Goal: Communication & Community: Participate in discussion

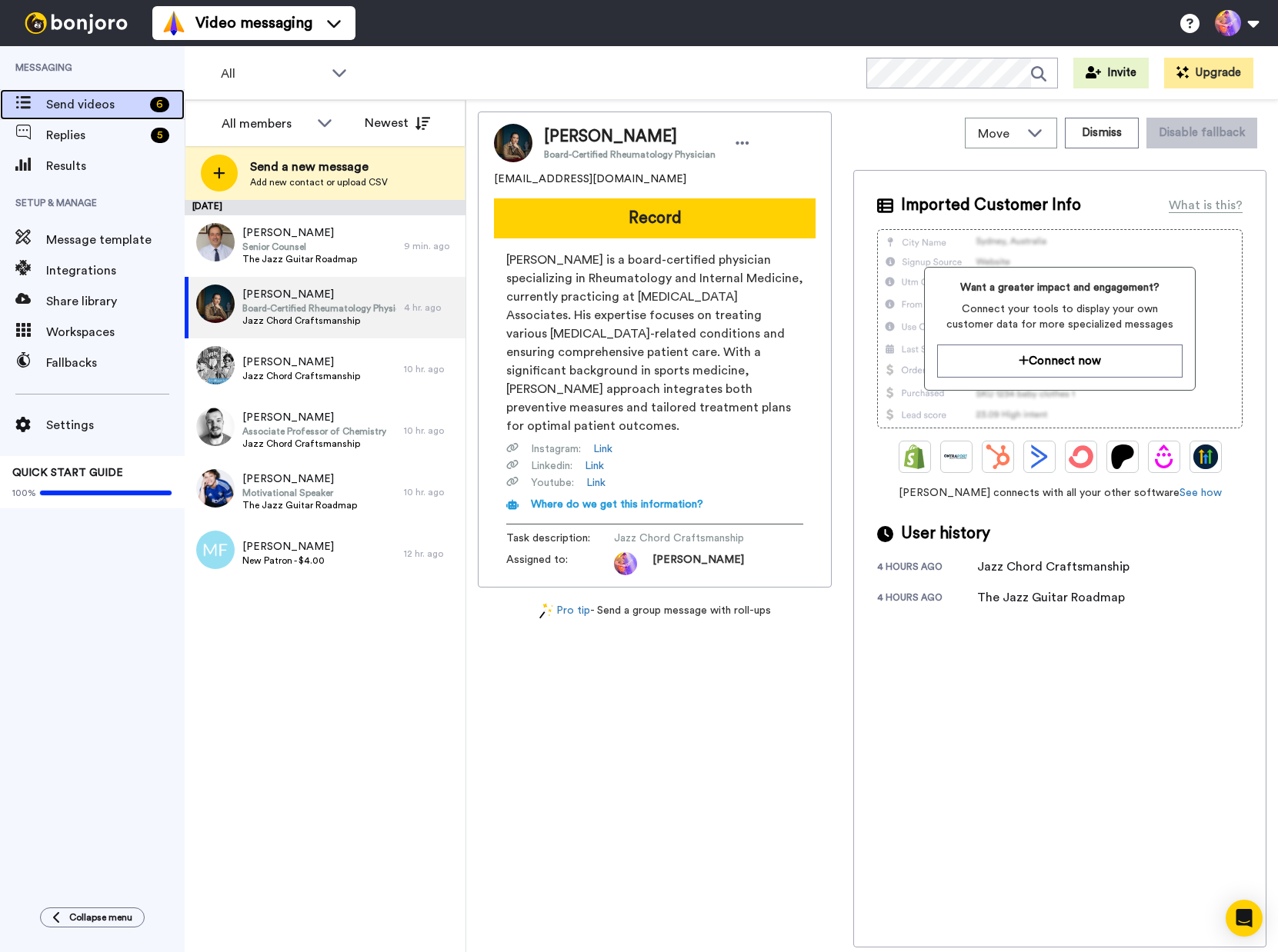
click at [111, 118] on div "Send videos 6" at bounding box center [92, 105] width 185 height 30
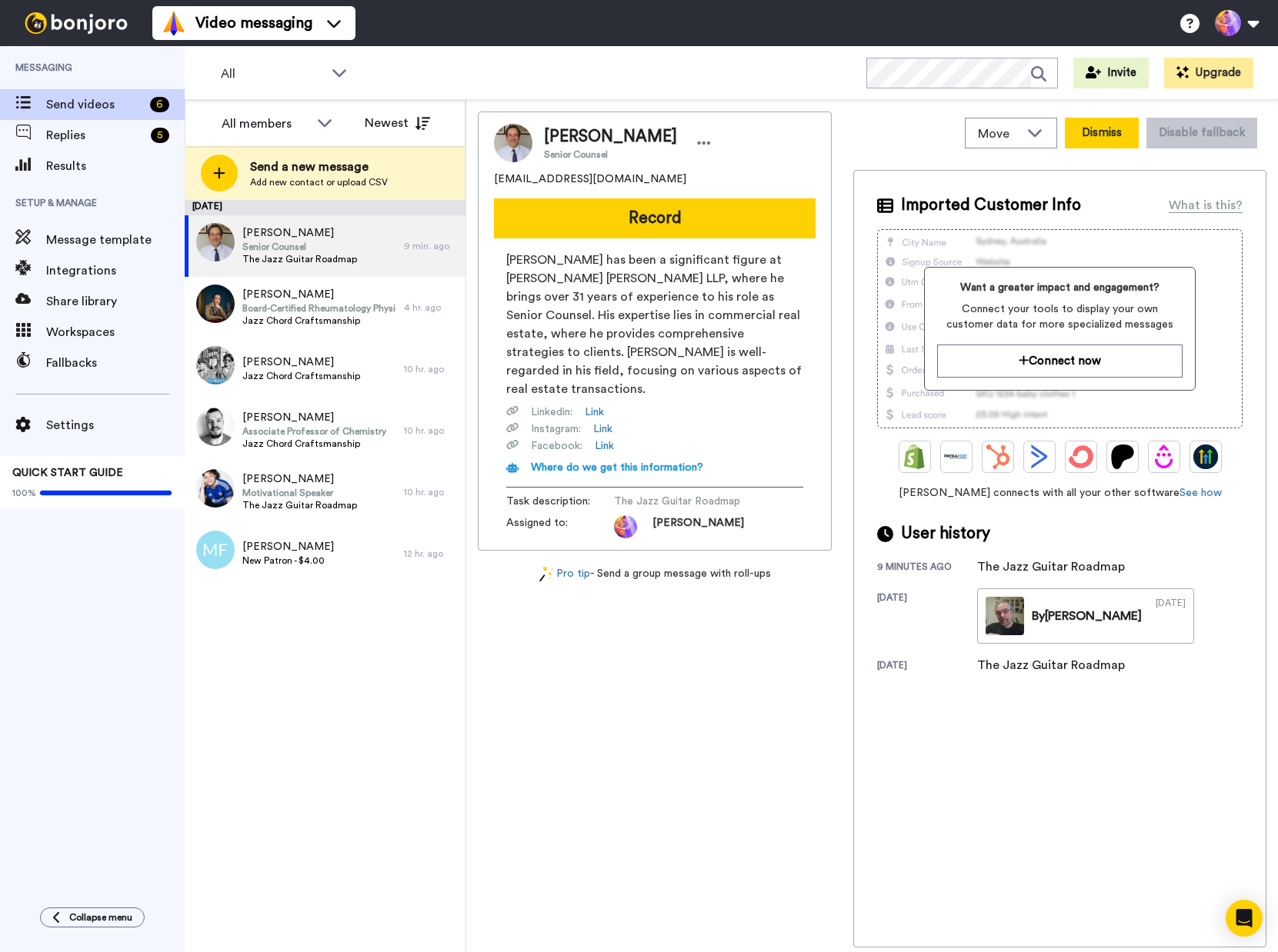
click at [1114, 137] on button "Dismiss" at bounding box center [1102, 133] width 74 height 30
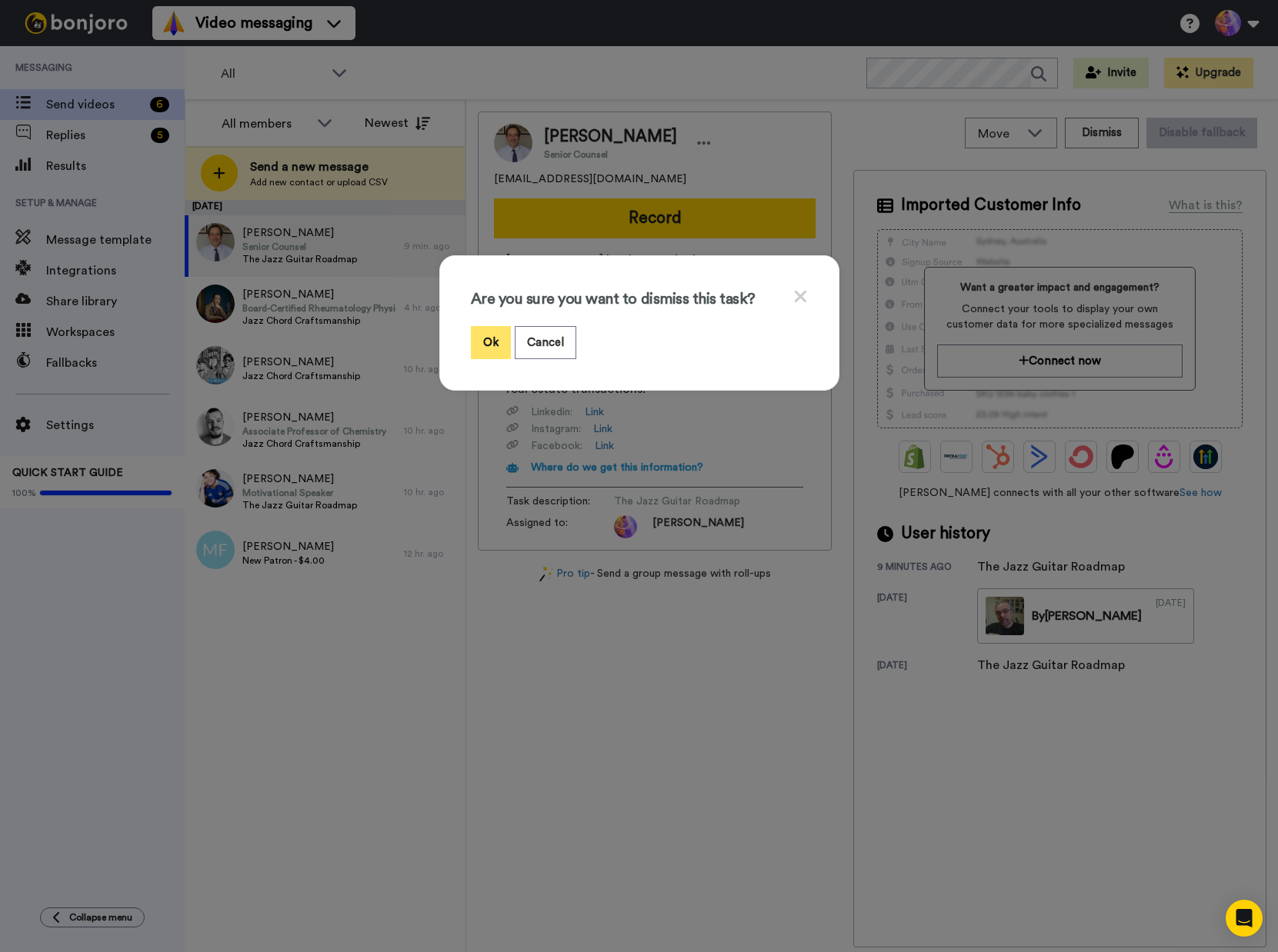
click at [484, 342] on button "Ok" at bounding box center [490, 342] width 40 height 33
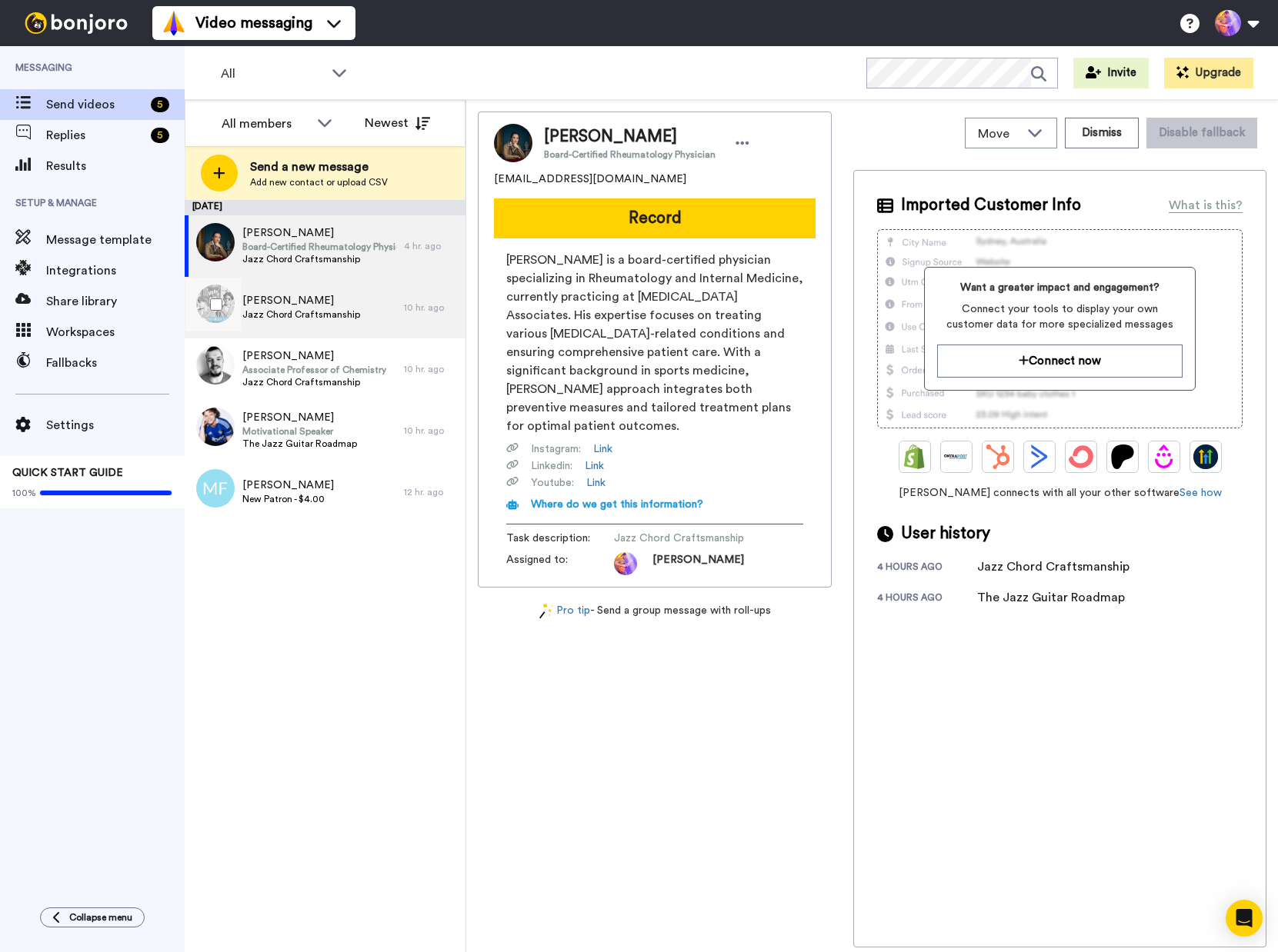
click at [333, 293] on span "[PERSON_NAME]" at bounding box center [301, 300] width 118 height 15
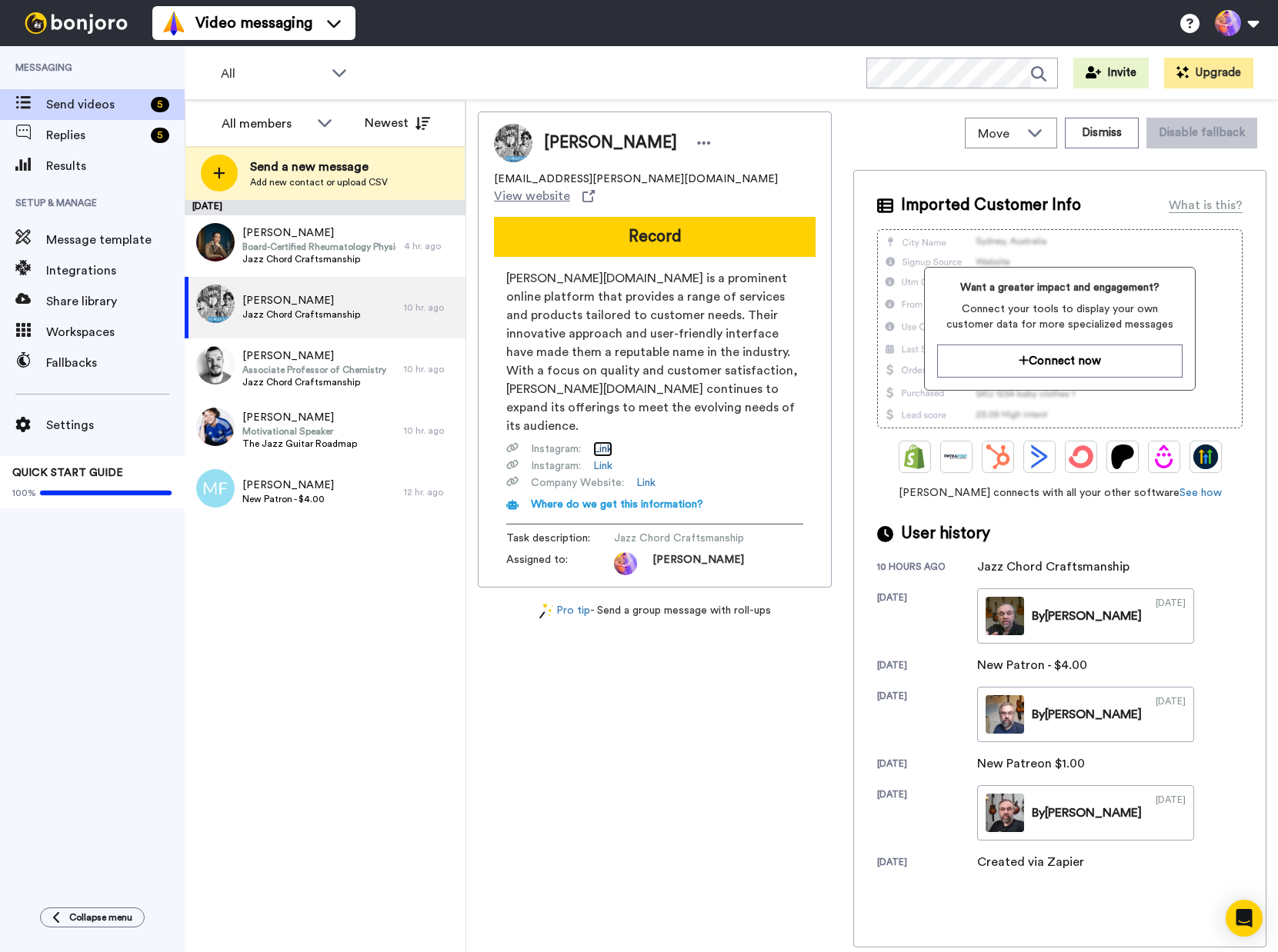
click at [604, 441] on link "Link" at bounding box center [602, 449] width 19 height 15
click at [575, 705] on div "[PERSON_NAME] [EMAIL_ADDRESS][PERSON_NAME][DOMAIN_NAME] View website Record [PE…" at bounding box center [655, 529] width 354 height 836
click at [570, 187] on span "View website" at bounding box center [531, 196] width 76 height 19
click at [330, 430] on span "Motivational Speaker" at bounding box center [299, 431] width 115 height 13
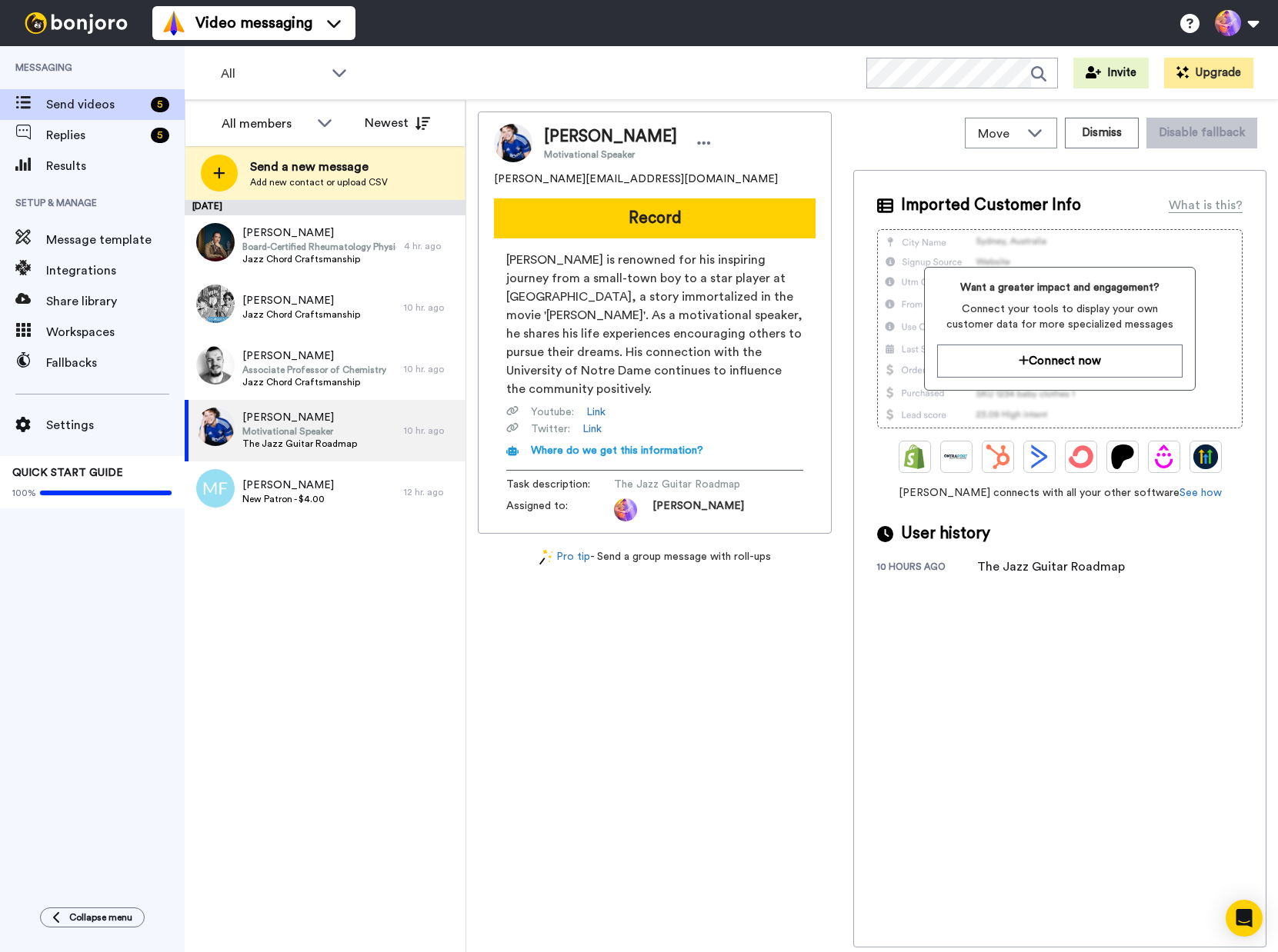
click at [603, 740] on div "[PERSON_NAME] Motivational Speaker [PERSON_NAME][EMAIL_ADDRESS][DOMAIN_NAME] Re…" at bounding box center [655, 529] width 354 height 836
click at [1246, 914] on icon "Open Intercom Messenger" at bounding box center [1243, 918] width 18 height 20
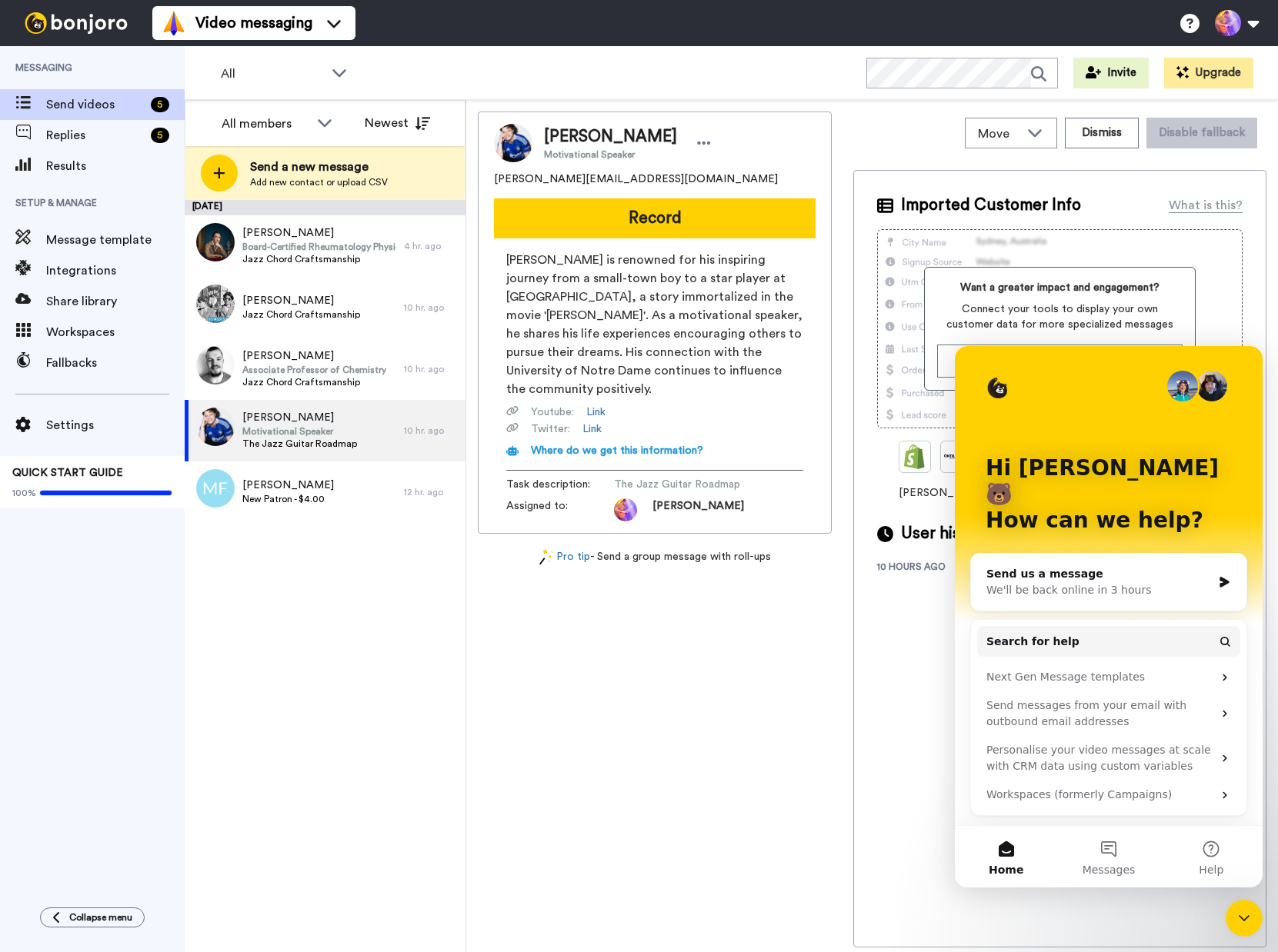
click at [1070, 582] on div "We'll be back online in 3 hours" at bounding box center [1098, 589] width 225 height 16
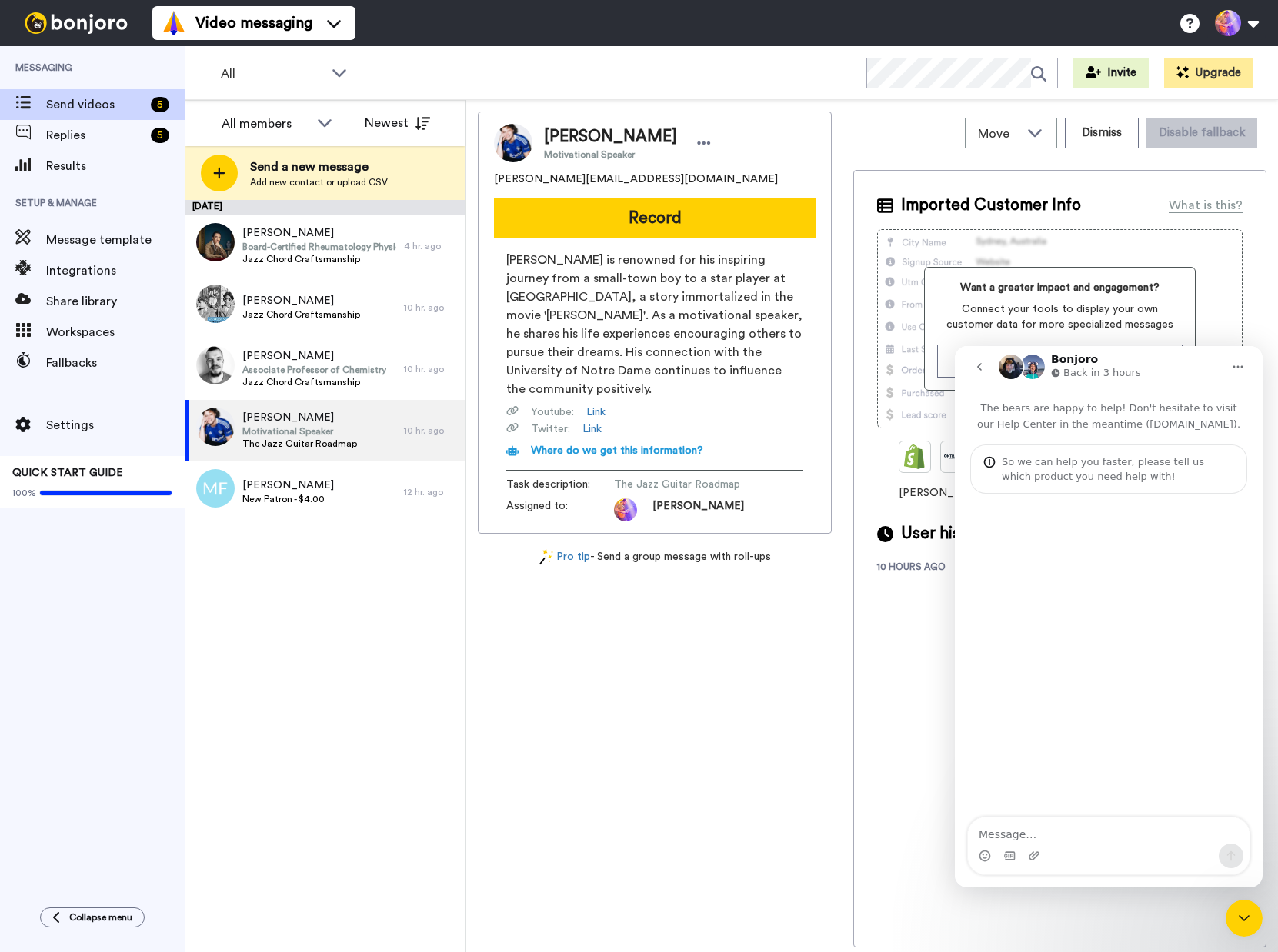
click at [1052, 826] on textarea "Message…" at bounding box center [1108, 830] width 282 height 26
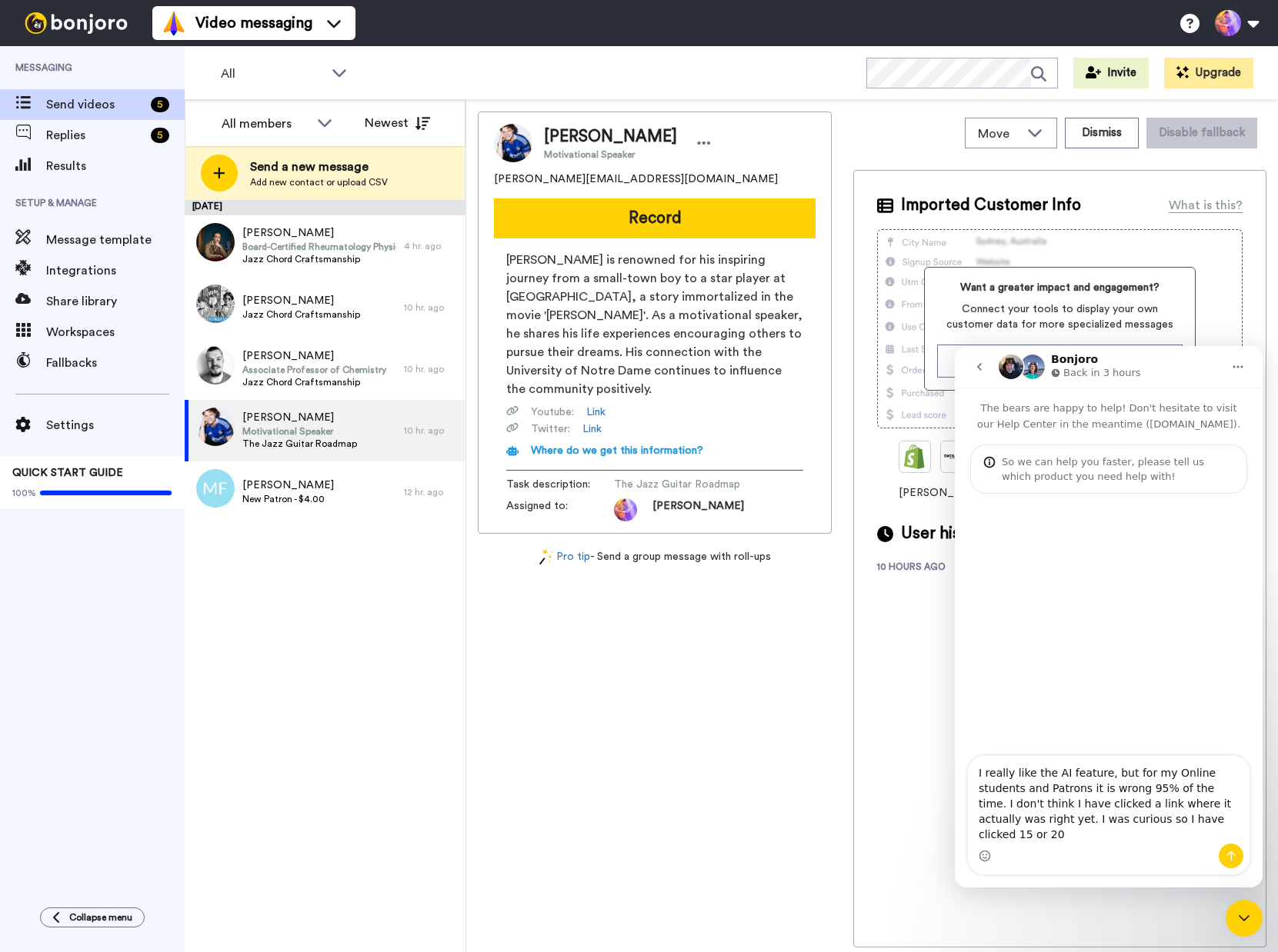
type textarea "I really like the AI feature, but for my Online students and Patrons it is wron…"
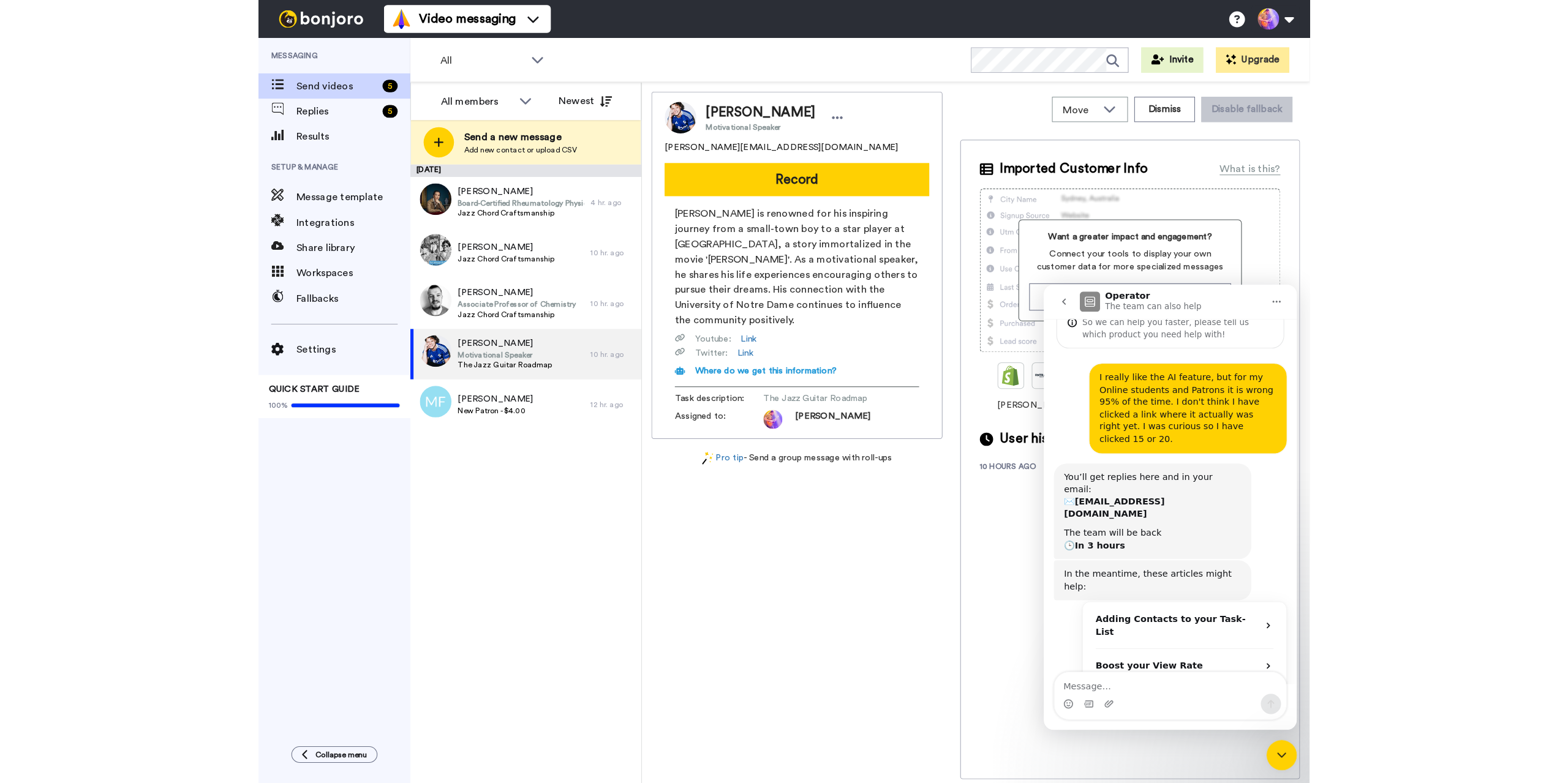
scroll to position [81, 0]
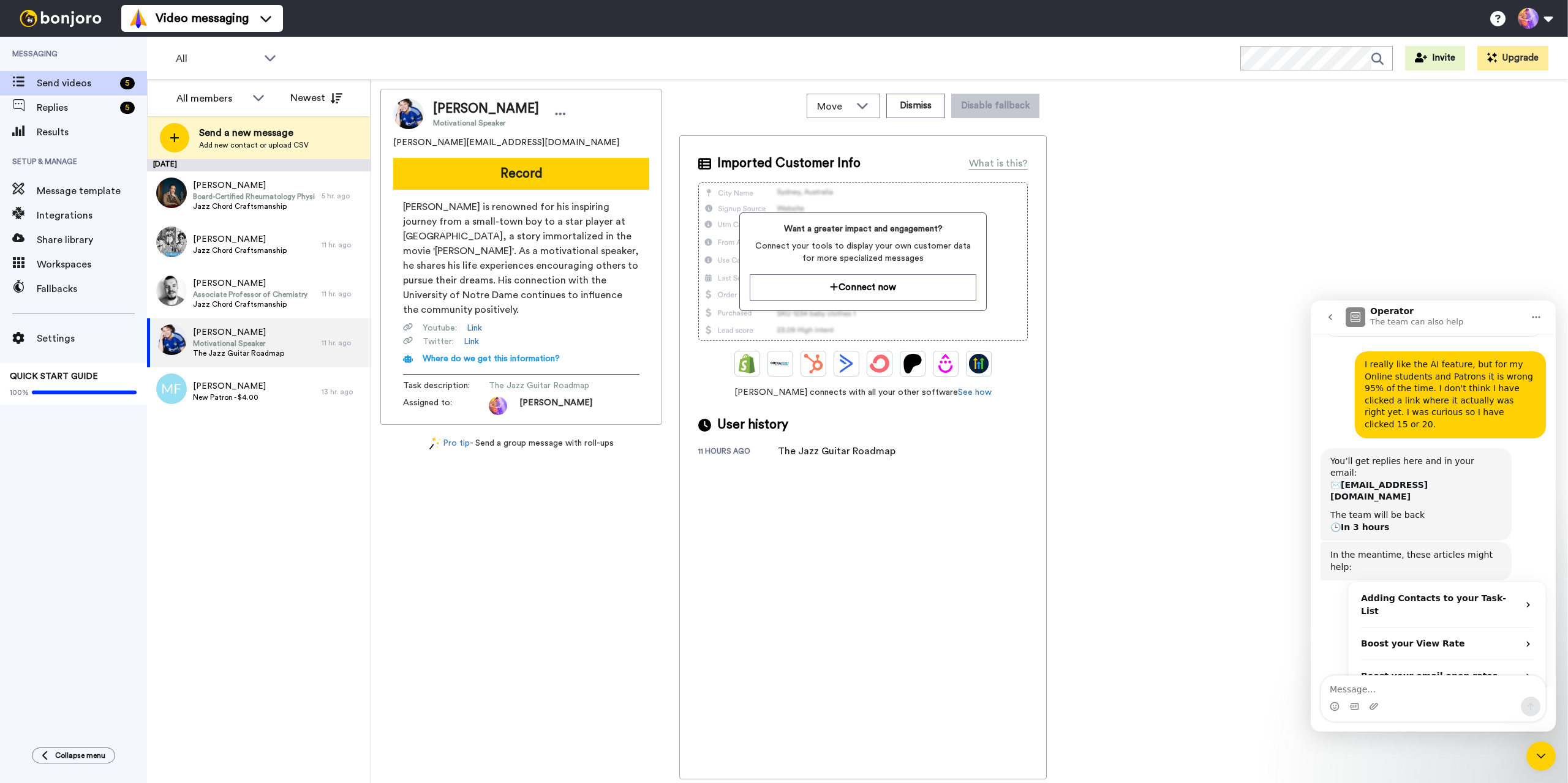
drag, startPoint x: 886, startPoint y: 692, endPoint x: 860, endPoint y: 688, distance: 26.3
click at [885, 692] on div "Imported Customer Info What is this? Want a greater impact and engagement? Conn…" at bounding box center [862, 457] width 367 height 644
